Goal: Check status: Check status

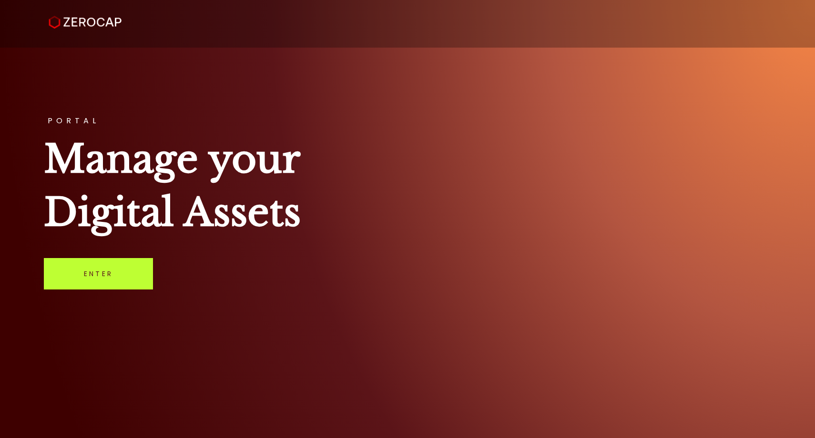
click at [115, 276] on link "Enter" at bounding box center [98, 273] width 109 height 31
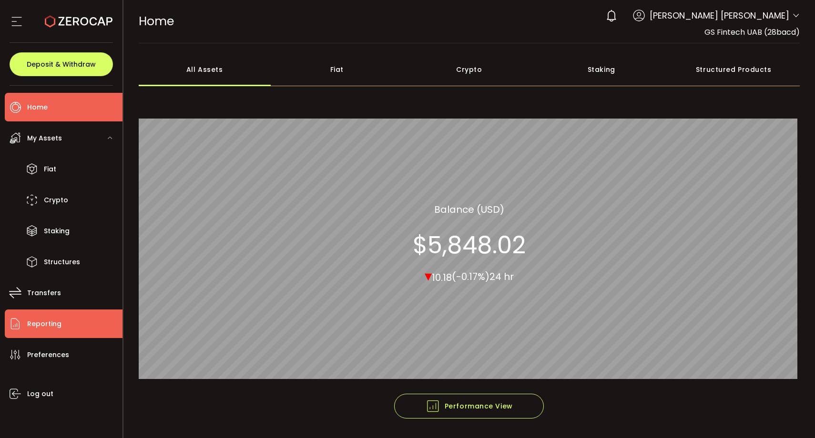
click at [66, 319] on li "Reporting" at bounding box center [64, 324] width 118 height 29
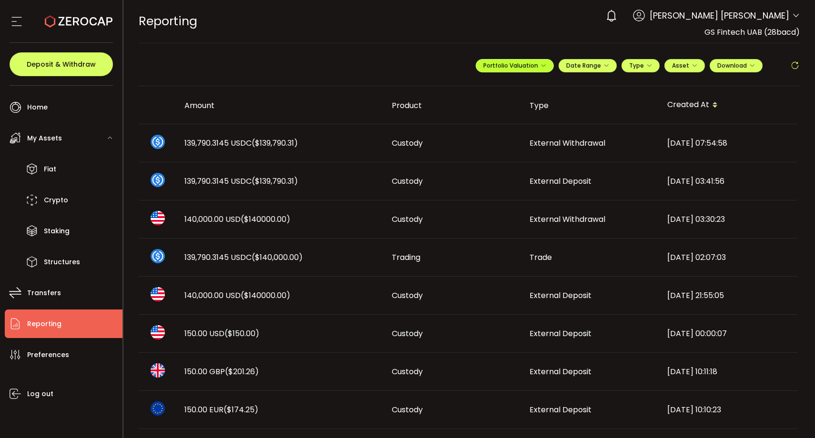
click at [529, 69] on button "Portfolio Valuation" at bounding box center [515, 65] width 78 height 13
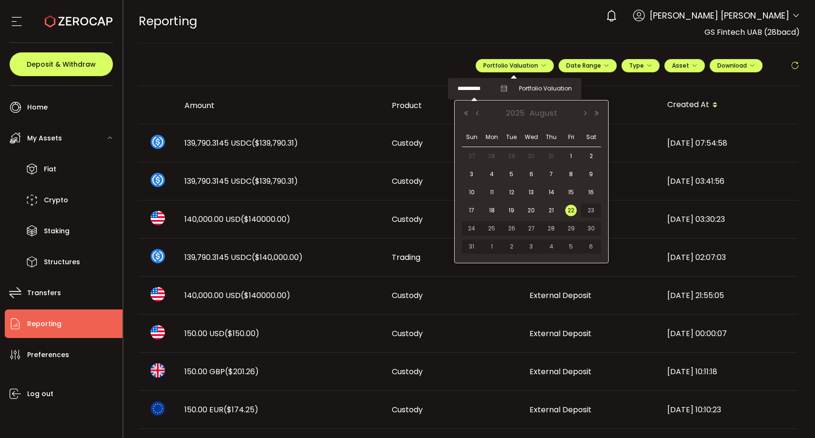
click at [476, 90] on input "**********" at bounding box center [476, 89] width 38 height 12
click at [477, 116] on button "Previous Month" at bounding box center [477, 113] width 11 height 7
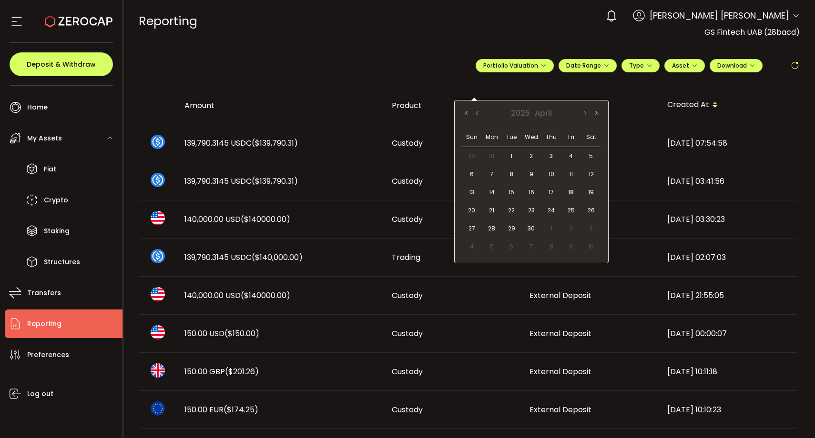
click at [477, 116] on button "Previous Month" at bounding box center [477, 113] width 11 height 7
click at [493, 250] on span "31" at bounding box center [491, 246] width 11 height 11
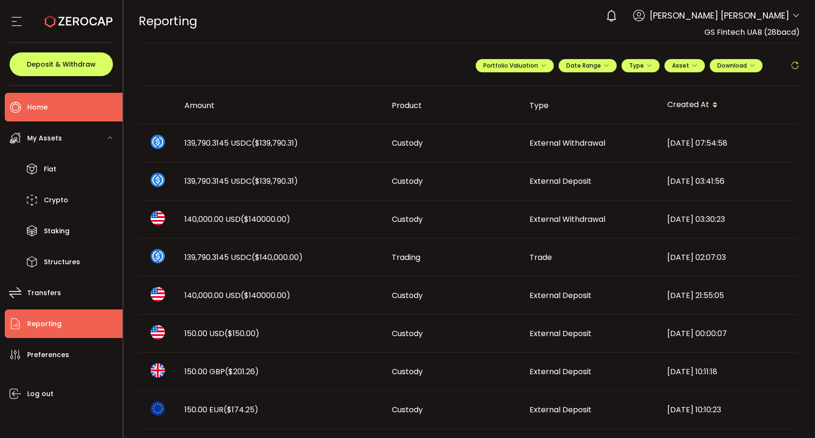
click at [66, 101] on li "Home" at bounding box center [64, 107] width 118 height 29
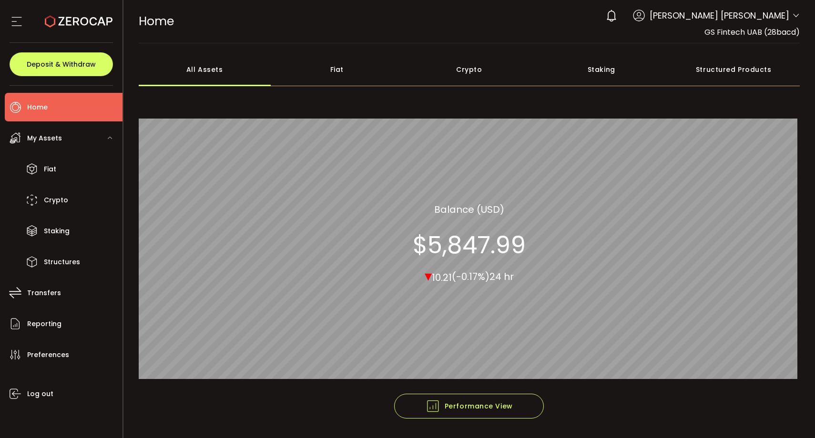
click at [796, 16] on icon at bounding box center [796, 16] width 8 height 8
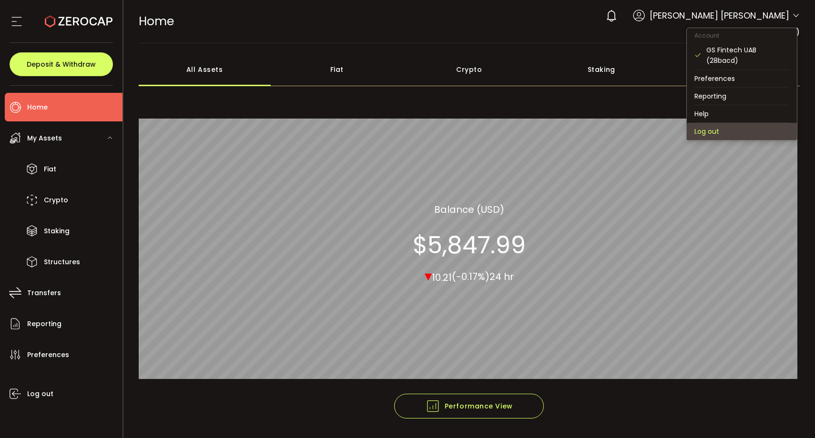
click at [745, 133] on li "Log out" at bounding box center [742, 131] width 110 height 17
